Goal: Task Accomplishment & Management: Manage account settings

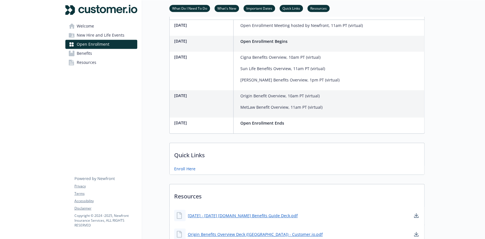
scroll to position [179, 0]
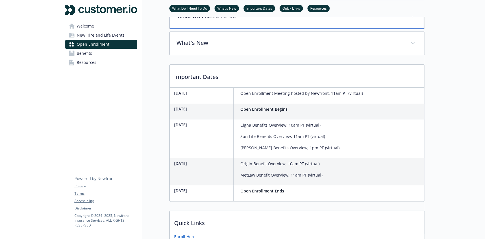
click at [292, 29] on div "What Do I Need To Do" at bounding box center [296, 17] width 254 height 24
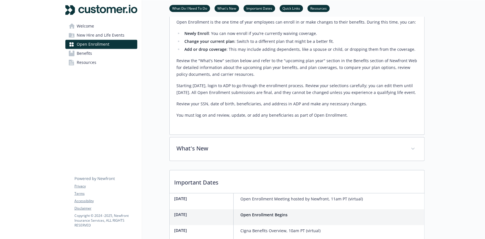
scroll to position [217, 0]
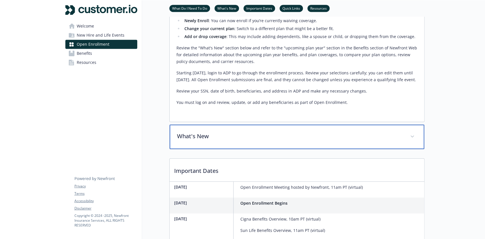
click at [268, 141] on p "What's New" at bounding box center [290, 136] width 226 height 9
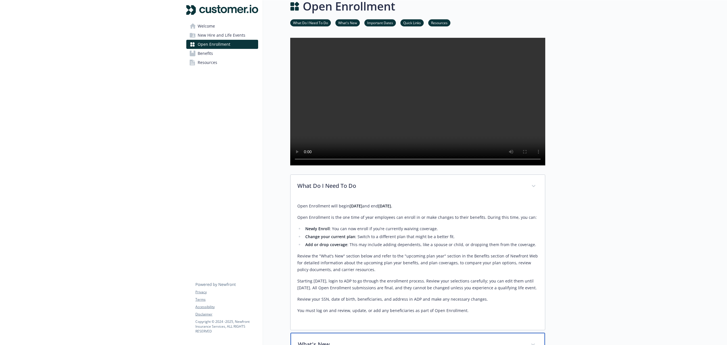
scroll to position [0, 0]
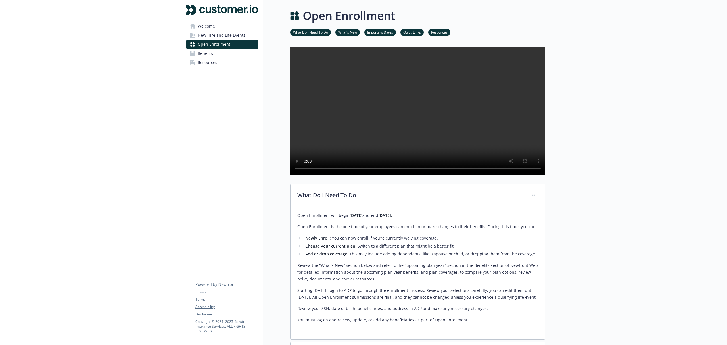
click at [350, 31] on link "What's New" at bounding box center [347, 31] width 24 height 5
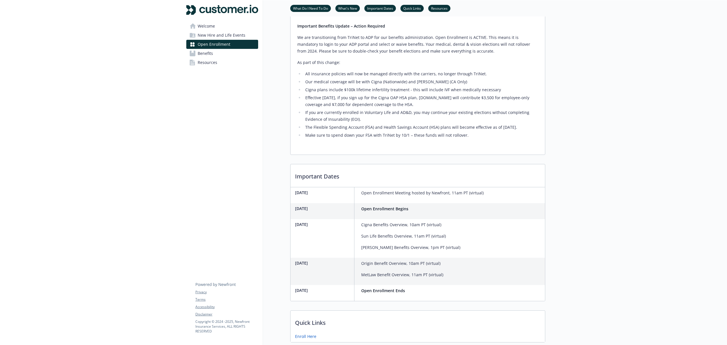
click at [376, 7] on link "Important Dates" at bounding box center [380, 7] width 32 height 5
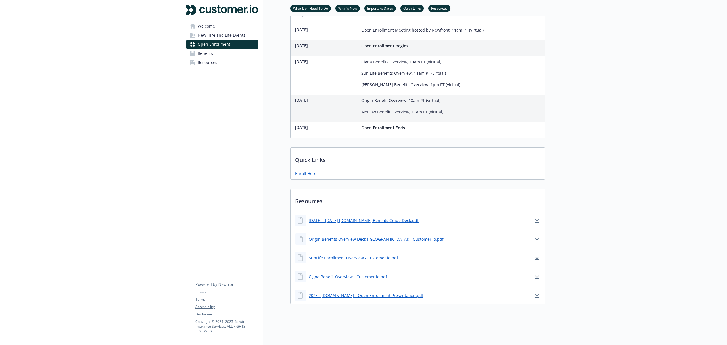
click at [412, 8] on link "Quick Links" at bounding box center [411, 7] width 23 height 5
click at [436, 9] on link "Resources" at bounding box center [439, 7] width 22 height 5
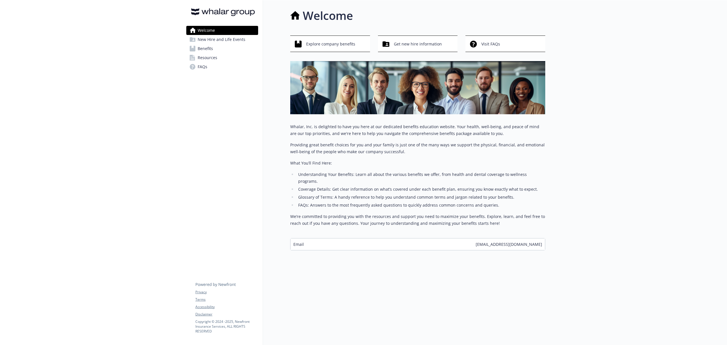
click at [215, 39] on span "New Hire and Life Events" at bounding box center [222, 39] width 48 height 9
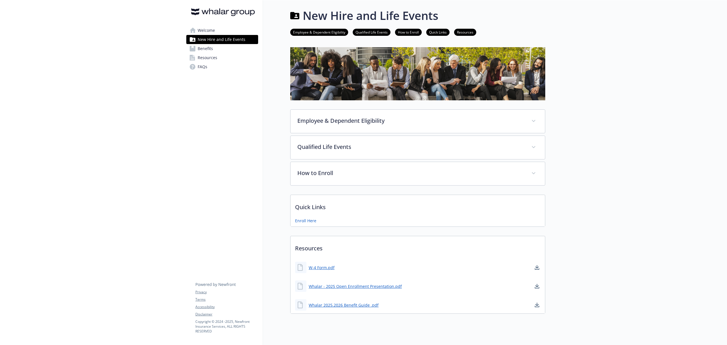
click at [204, 48] on span "Benefits" at bounding box center [205, 48] width 15 height 9
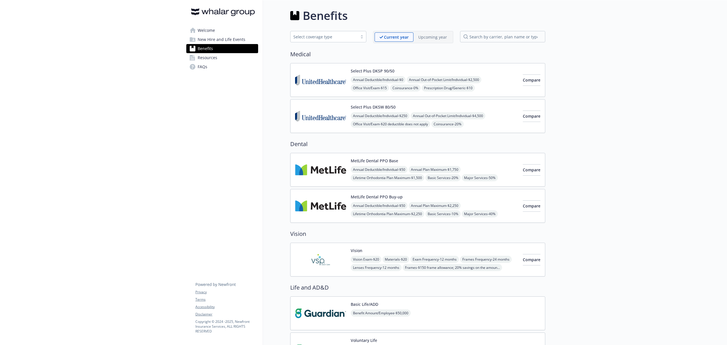
click at [200, 66] on span "FAQs" at bounding box center [203, 66] width 10 height 9
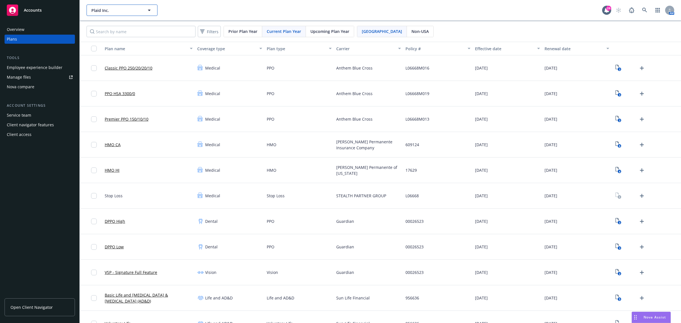
click at [138, 9] on span "Plaid Inc." at bounding box center [115, 10] width 49 height 6
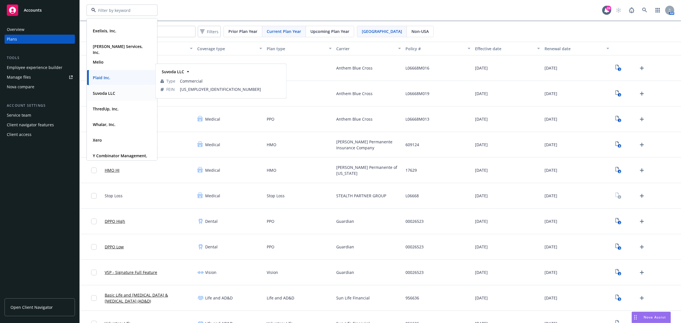
scroll to position [42, 0]
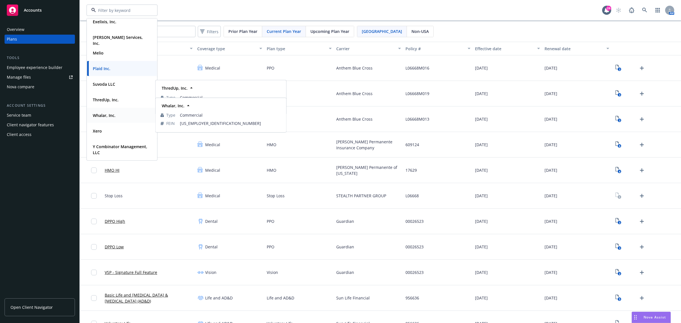
click at [104, 118] on span "Whalar, Inc." at bounding box center [104, 115] width 23 height 6
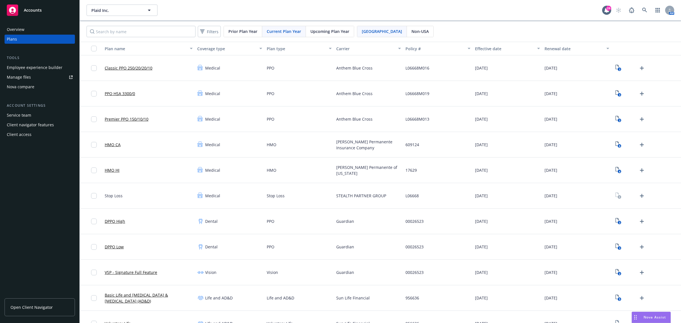
click at [45, 66] on div "Employee experience builder" at bounding box center [35, 67] width 56 height 9
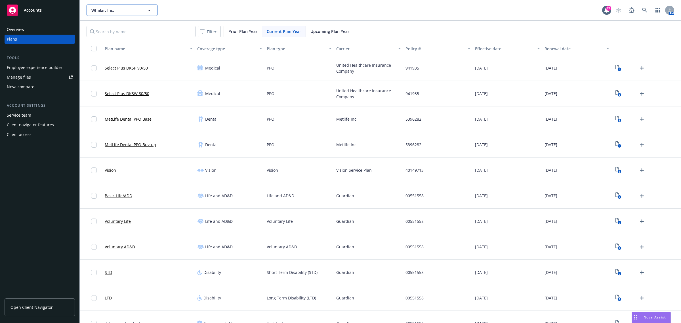
click at [125, 7] on button "Whalar, Inc." at bounding box center [122, 10] width 71 height 11
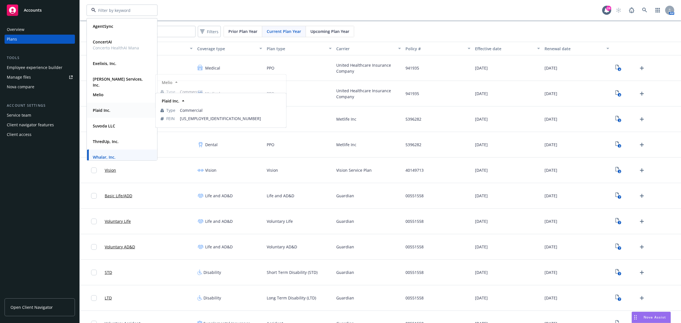
click at [110, 109] on strong "Plaid Inc." at bounding box center [102, 110] width 18 height 5
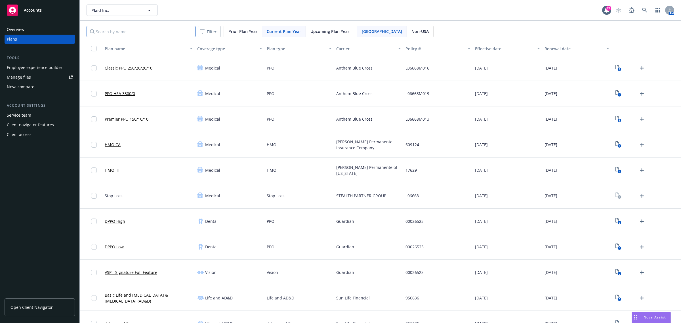
click at [121, 28] on input "Search by name" at bounding box center [141, 31] width 109 height 11
type input "ny"
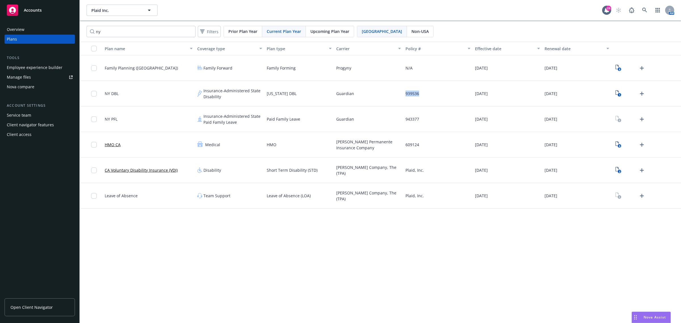
drag, startPoint x: 427, startPoint y: 95, endPoint x: 401, endPoint y: 95, distance: 26.1
click at [401, 95] on div "NY DBL Insurance-Administered State Disability [US_STATE] DBL Guardian 939536 […" at bounding box center [380, 94] width 601 height 26
copy div "939536"
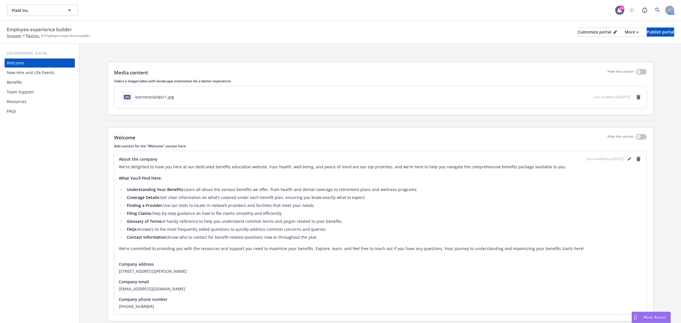
click at [56, 71] on div "New Hire and Life Events" at bounding box center [40, 72] width 66 height 9
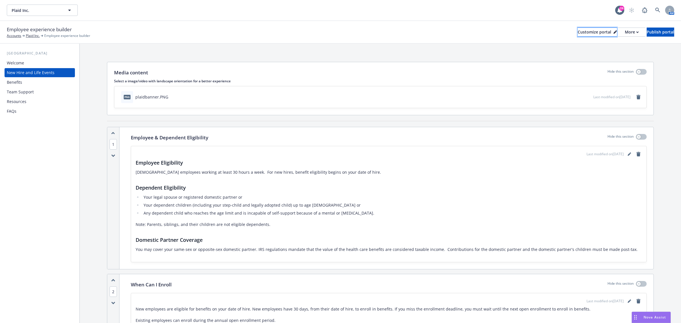
click at [585, 33] on div "Customize portal" at bounding box center [597, 32] width 39 height 9
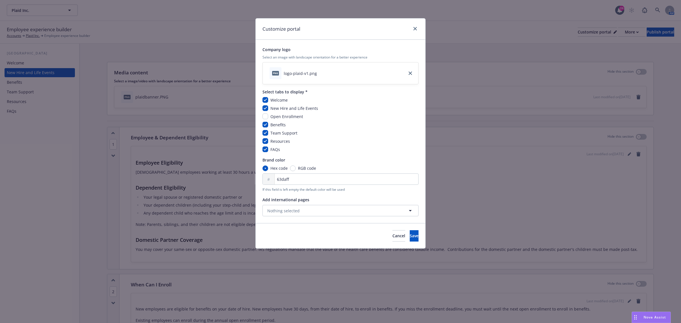
click at [276, 117] on span "Open Enrollment" at bounding box center [287, 116] width 33 height 5
click at [267, 117] on input "checkbox" at bounding box center [266, 117] width 6 height 6
checkbox input "true"
click at [410, 236] on span "Save" at bounding box center [414, 235] width 9 height 5
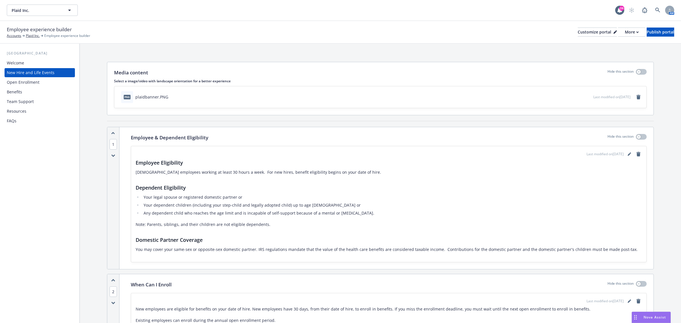
click at [27, 83] on div "Open Enrollment" at bounding box center [23, 82] width 33 height 9
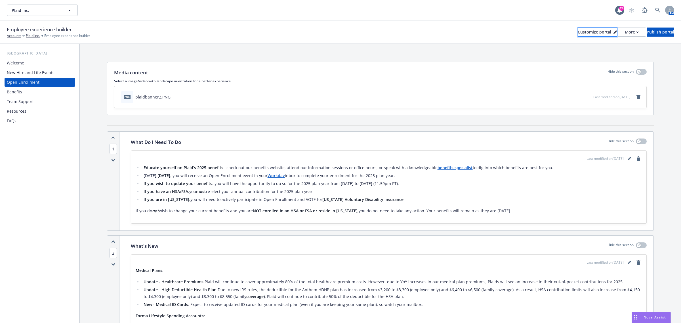
click at [578, 30] on div "Customize portal" at bounding box center [597, 32] width 39 height 9
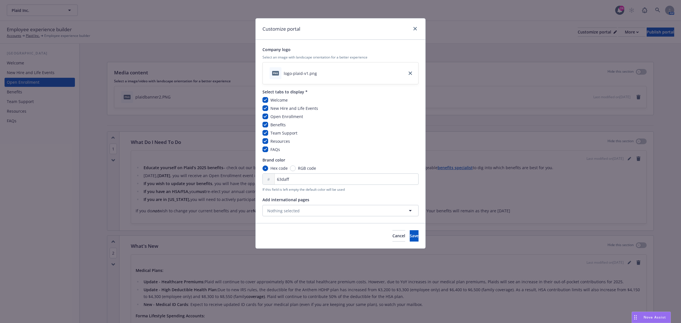
click at [288, 118] on span "Open Enrollment" at bounding box center [287, 116] width 33 height 5
click at [267, 118] on input "checkbox" at bounding box center [266, 117] width 6 height 6
checkbox input "false"
drag, startPoint x: 398, startPoint y: 232, endPoint x: 358, endPoint y: 205, distance: 48.7
click at [410, 233] on button "Save" at bounding box center [414, 235] width 9 height 11
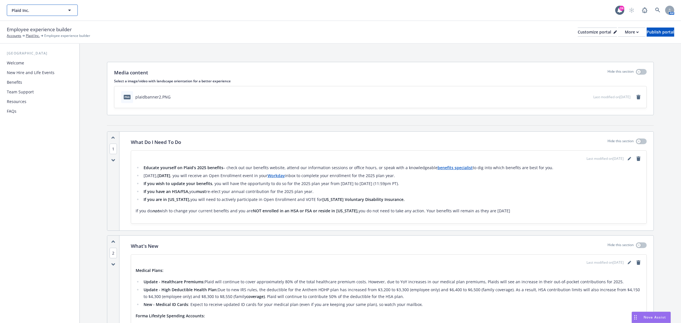
click at [62, 10] on button "Plaid Inc." at bounding box center [42, 10] width 71 height 11
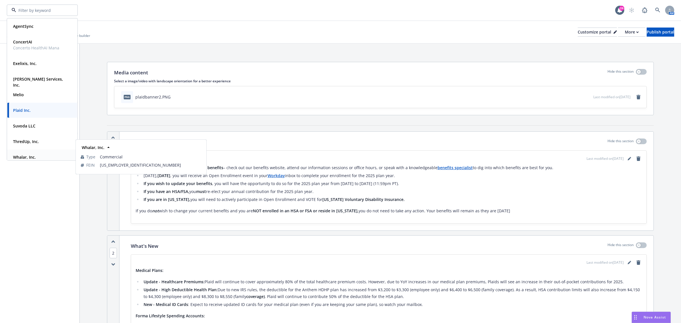
click at [29, 156] on strong "Whalar, Inc." at bounding box center [24, 156] width 23 height 5
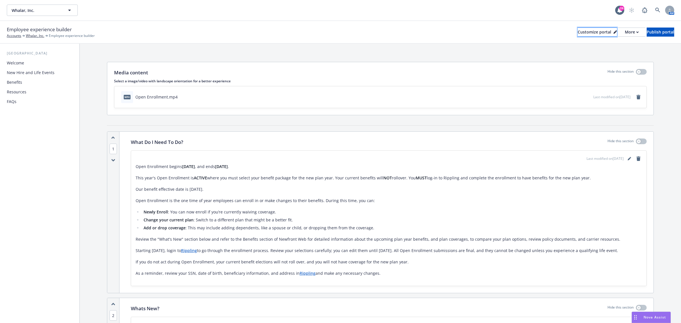
click at [578, 30] on div "Customize portal" at bounding box center [597, 32] width 39 height 9
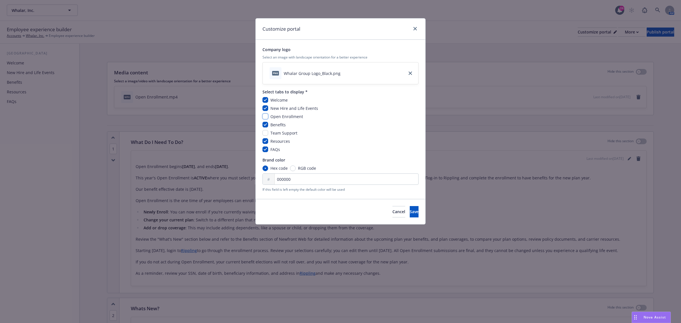
click at [267, 117] on input "checkbox" at bounding box center [266, 117] width 6 height 6
checkbox input "true"
click at [410, 215] on button "Save" at bounding box center [414, 211] width 9 height 11
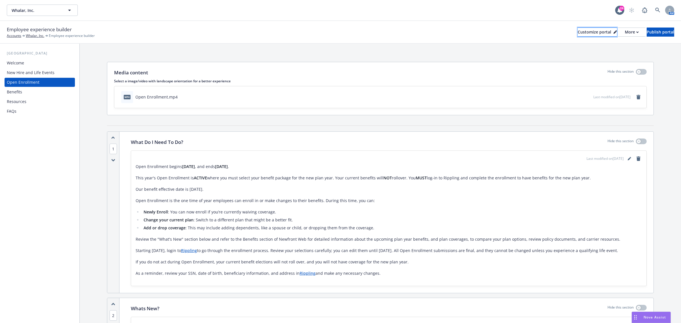
click at [578, 33] on div "Customize portal" at bounding box center [597, 32] width 39 height 9
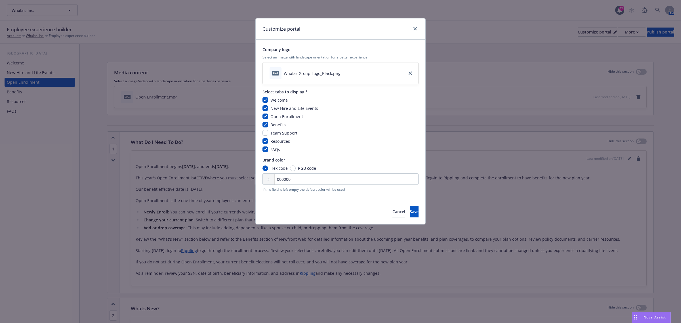
click at [279, 117] on span "Open Enrollment" at bounding box center [287, 116] width 33 height 5
click at [265, 117] on input "checkbox" at bounding box center [266, 117] width 6 height 6
checkbox input "false"
click at [410, 213] on span "Save" at bounding box center [414, 211] width 9 height 5
